Goal: Find contact information: Find contact information

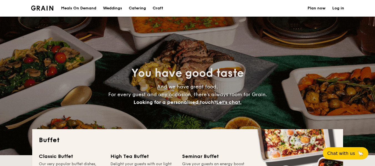
select select
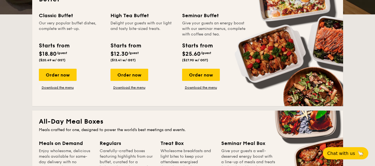
scroll to position [139, 0]
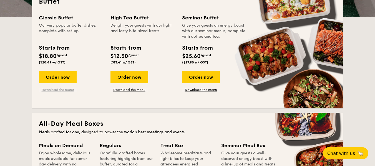
click at [55, 92] on link "Download the menu" at bounding box center [58, 90] width 38 height 4
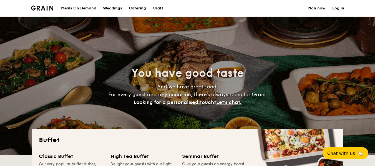
select select
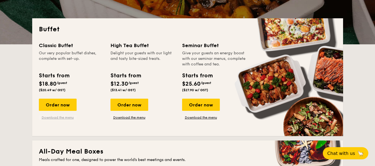
click at [59, 118] on link "Download the menu" at bounding box center [58, 118] width 38 height 4
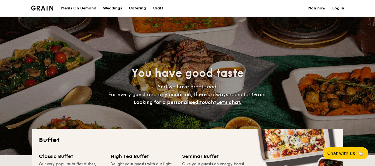
select select
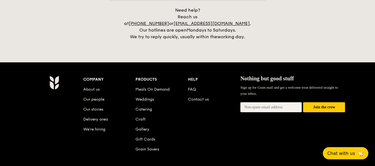
scroll to position [1228, 0]
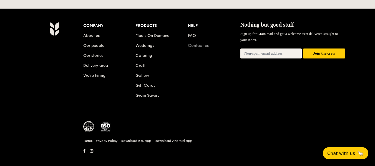
click at [195, 43] on link "Contact us" at bounding box center [198, 45] width 21 height 5
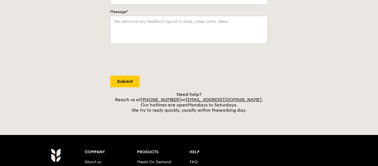
scroll to position [167, 0]
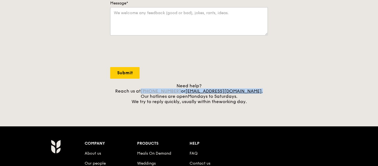
drag, startPoint x: 253, startPoint y: 92, endPoint x: 158, endPoint y: 89, distance: 95.6
click at [154, 89] on div "Need help? Reach us at +65 3163 5335 or concierge@grain.com.sg . Our hotlines a…" at bounding box center [189, 93] width 158 height 21
copy div "+65 3163 5335 or concierge@grain.com.sg ."
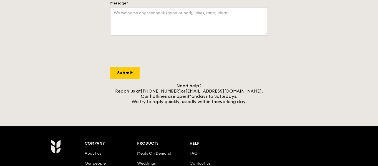
click at [93, 156] on li "About us" at bounding box center [111, 153] width 53 height 10
click at [93, 153] on link "About us" at bounding box center [93, 153] width 16 height 5
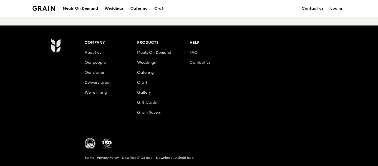
scroll to position [661, 0]
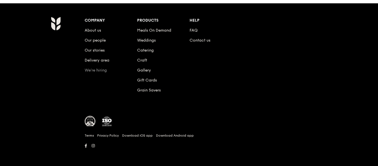
click at [97, 70] on link "We’re hiring" at bounding box center [96, 70] width 22 height 5
